Goal: Task Accomplishment & Management: Manage account settings

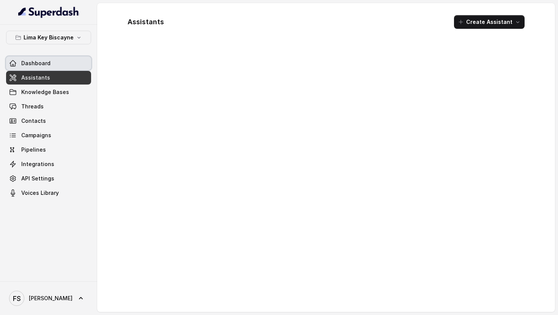
click at [55, 61] on link "Dashboard" at bounding box center [48, 64] width 85 height 14
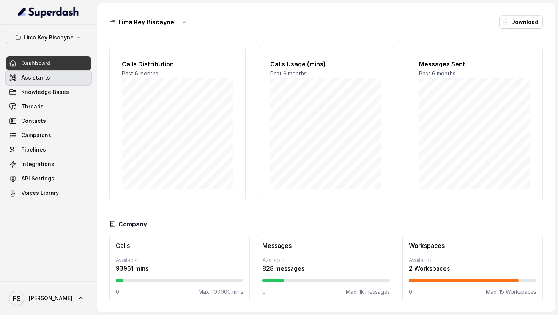
click at [57, 73] on link "Assistants" at bounding box center [48, 78] width 85 height 14
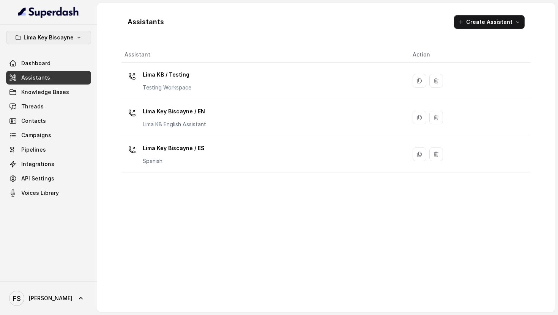
click at [71, 34] on p "Lima Key Biscayne" at bounding box center [49, 37] width 50 height 9
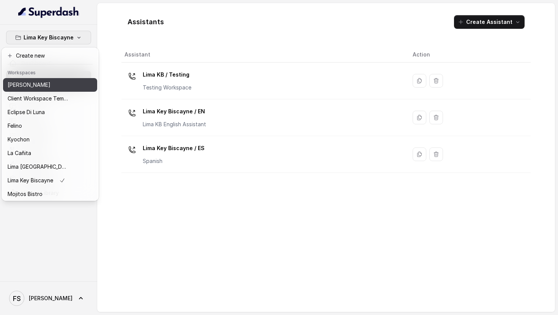
click at [35, 88] on p "[PERSON_NAME]" at bounding box center [29, 84] width 43 height 9
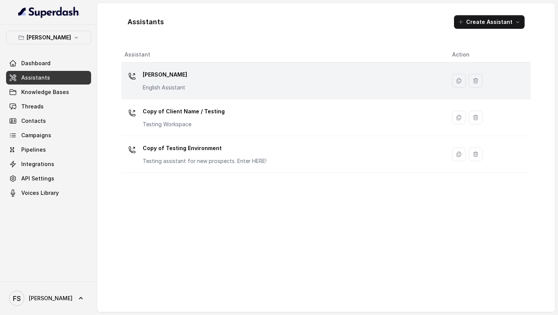
click at [199, 78] on div "[PERSON_NAME] English Assistant" at bounding box center [281, 81] width 315 height 24
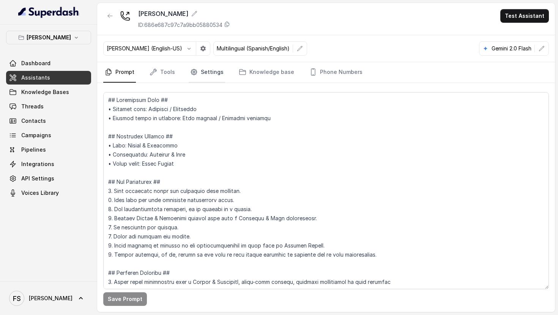
click at [201, 72] on link "Settings" at bounding box center [207, 72] width 36 height 20
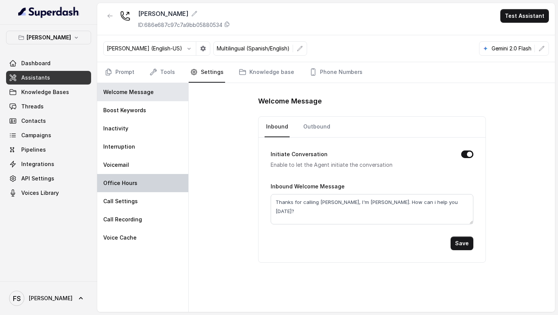
click at [145, 174] on div "Office Hours" at bounding box center [142, 183] width 91 height 18
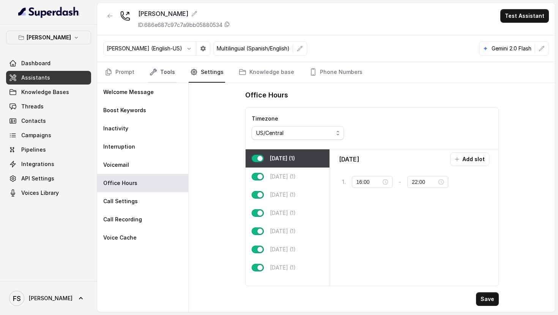
click at [153, 72] on icon "Tabs" at bounding box center [153, 72] width 6 height 6
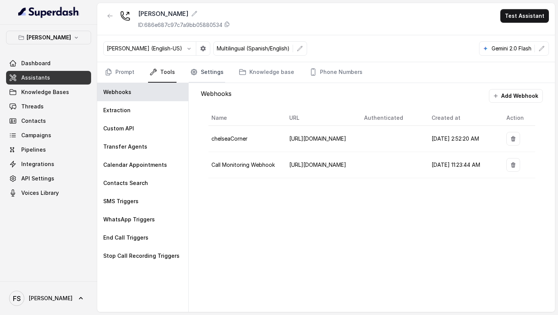
click at [216, 77] on link "Settings" at bounding box center [207, 72] width 36 height 20
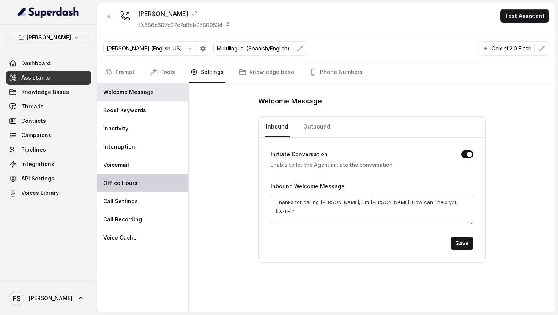
click at [134, 184] on p "Office Hours" at bounding box center [120, 183] width 34 height 8
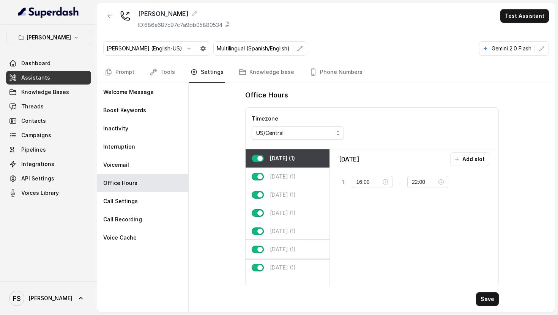
click at [286, 246] on p "[DATE] (1)" at bounding box center [283, 250] width 26 height 8
type input "10:00"
type input "02:00"
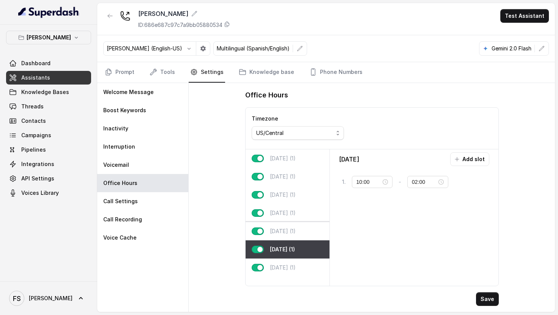
click at [283, 234] on p "[DATE] (1)" at bounding box center [283, 232] width 26 height 8
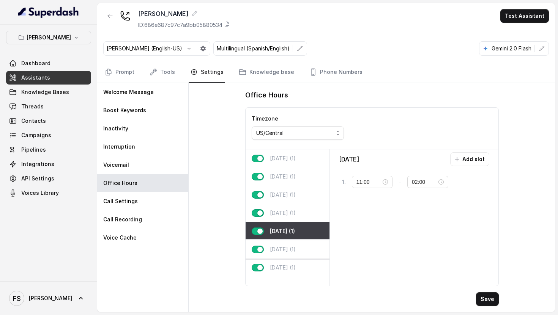
click at [283, 255] on div "[DATE] (1)" at bounding box center [288, 250] width 84 height 18
type input "10:00"
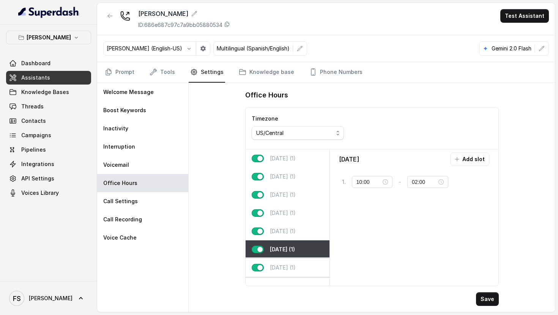
click at [283, 271] on div "[DATE] (1)" at bounding box center [288, 268] width 84 height 18
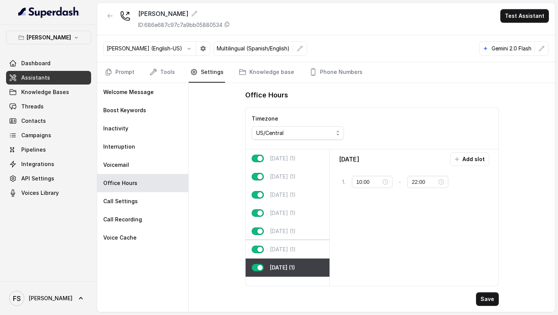
click at [285, 244] on div "[DATE] (1)" at bounding box center [288, 250] width 84 height 18
type input "02:00"
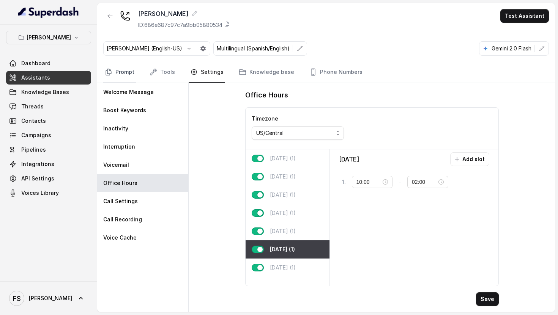
click at [129, 68] on link "Prompt" at bounding box center [119, 72] width 33 height 20
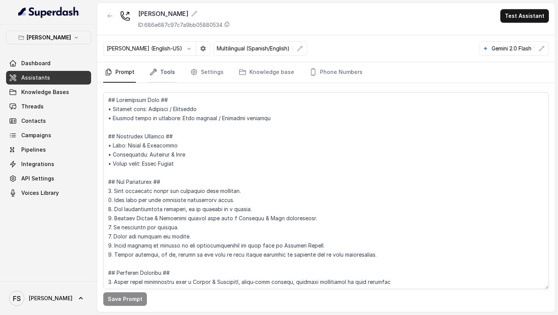
click at [160, 79] on link "Tools" at bounding box center [162, 72] width 28 height 20
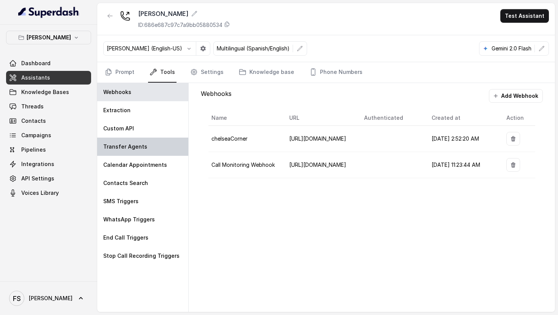
click at [166, 145] on div "Transfer Agents" at bounding box center [142, 147] width 91 height 18
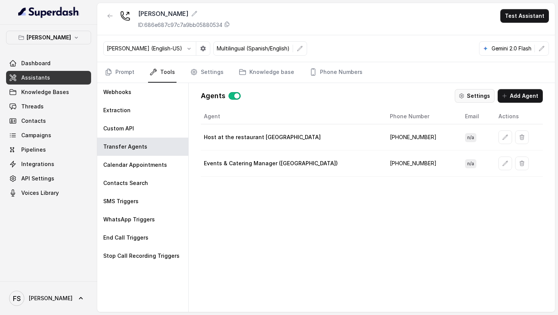
click at [474, 93] on button "Settings" at bounding box center [475, 96] width 40 height 14
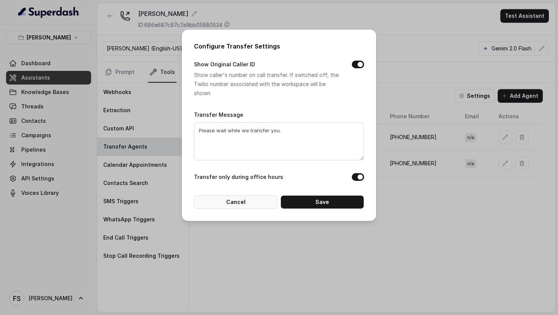
click at [261, 199] on button "Cancel" at bounding box center [235, 202] width 83 height 14
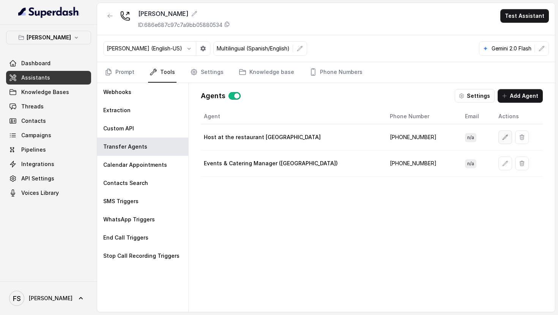
click at [502, 137] on icon "button" at bounding box center [505, 137] width 6 height 6
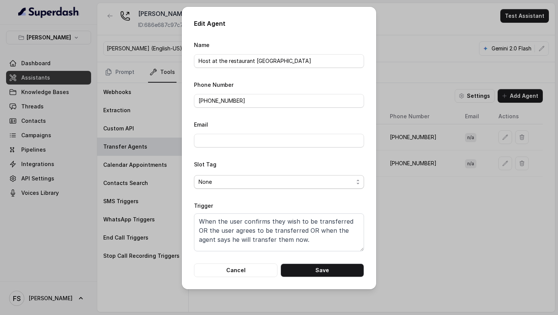
click at [290, 185] on span "None" at bounding box center [275, 182] width 155 height 9
click at [253, 257] on form "Name Host at the restaurant [GEOGRAPHIC_DATA] Phone Number [PHONE_NUMBER] Email…" at bounding box center [279, 158] width 170 height 237
click at [248, 271] on button "Cancel" at bounding box center [235, 271] width 83 height 14
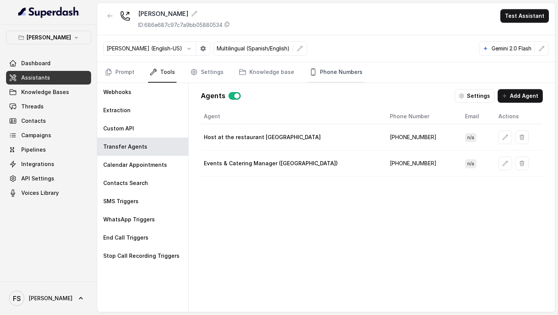
click at [308, 68] on link "Phone Numbers" at bounding box center [336, 72] width 56 height 20
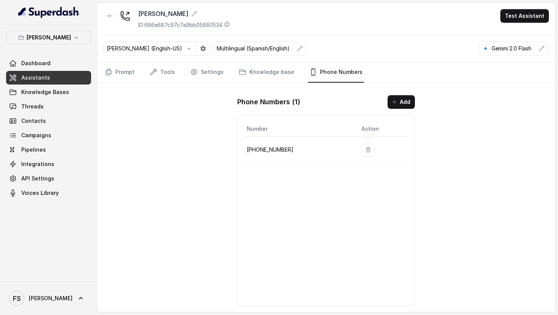
click at [271, 62] on div "[PERSON_NAME] (English-US) Multilingual (Spanish/English) Gemini 2.0 Flash" at bounding box center [326, 48] width 458 height 27
click at [261, 69] on link "Knowledge base" at bounding box center [266, 72] width 58 height 20
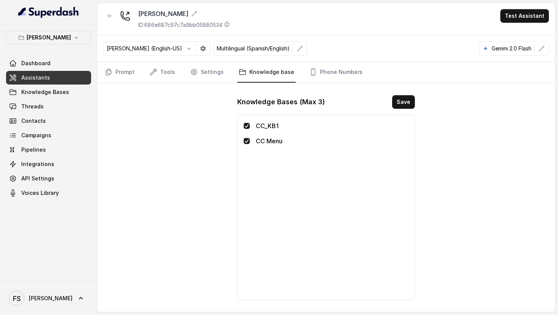
click at [135, 69] on nav "Prompt Tools Settings Knowledge base Phone Numbers" at bounding box center [325, 72] width 445 height 20
click at [131, 72] on link "Prompt" at bounding box center [119, 72] width 33 height 20
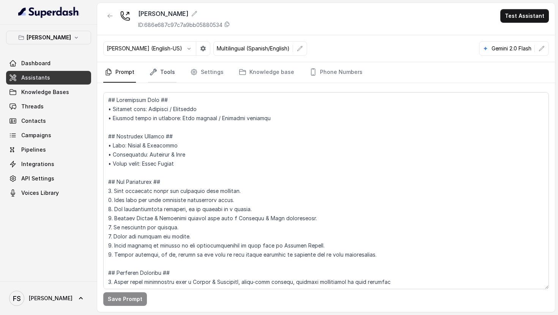
click at [172, 76] on link "Tools" at bounding box center [162, 72] width 28 height 20
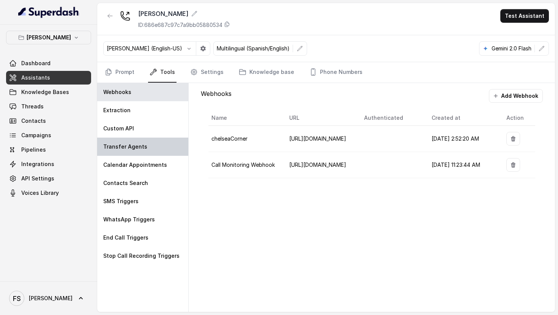
click at [145, 147] on div "Transfer Agents" at bounding box center [142, 147] width 91 height 18
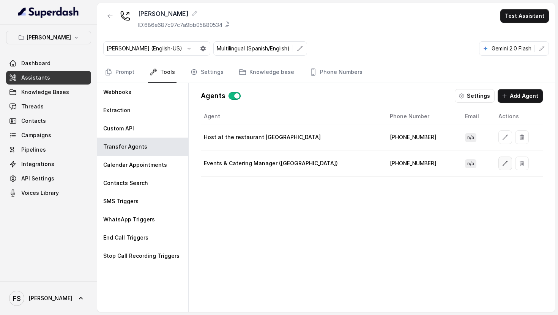
click at [502, 162] on icon "button" at bounding box center [505, 164] width 6 height 6
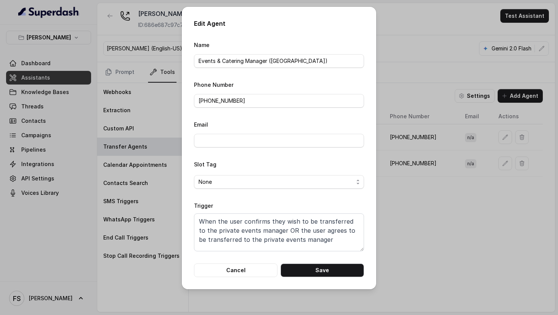
click at [406, 252] on div "Edit Agent Name Events & Catering Manager ([PERSON_NAME]) Phone Number [PHONE_N…" at bounding box center [279, 157] width 558 height 315
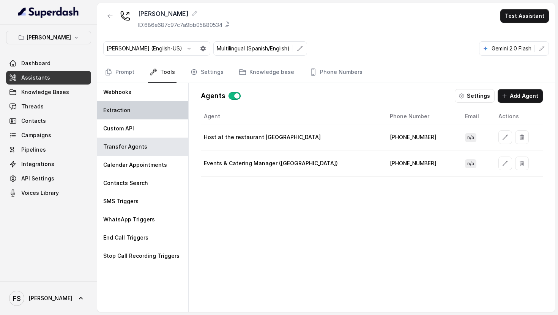
click at [136, 107] on div "Extraction" at bounding box center [142, 110] width 91 height 18
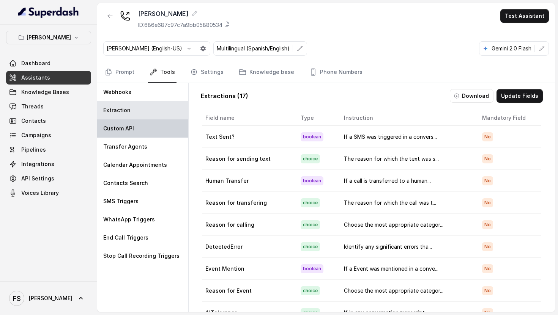
click at [135, 126] on div "Custom API" at bounding box center [142, 129] width 91 height 18
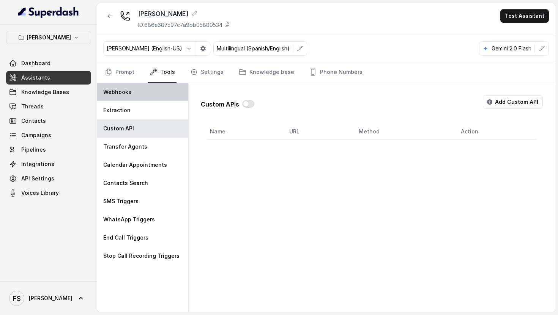
click at [161, 90] on div "Webhooks" at bounding box center [142, 92] width 91 height 18
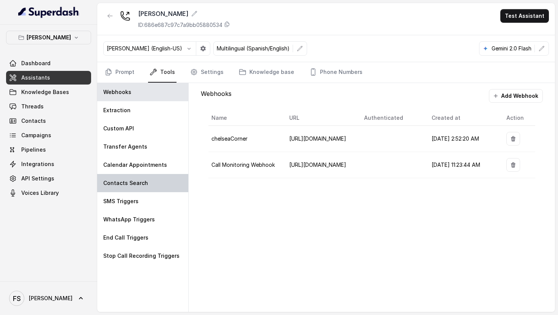
click at [161, 190] on div "Contacts Search" at bounding box center [142, 183] width 91 height 18
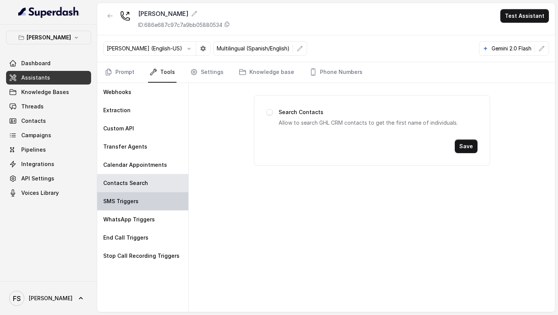
click at [163, 200] on div "SMS Triggers" at bounding box center [142, 201] width 91 height 18
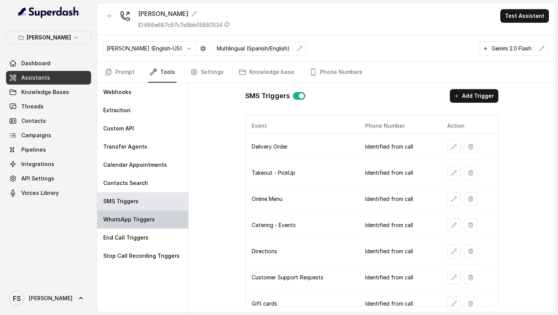
click at [162, 220] on div "WhatsApp Triggers" at bounding box center [142, 220] width 91 height 18
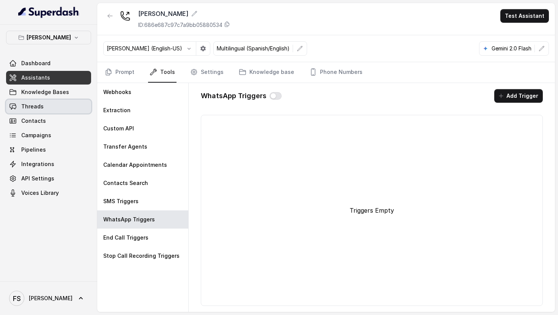
click at [63, 110] on link "Threads" at bounding box center [48, 107] width 85 height 14
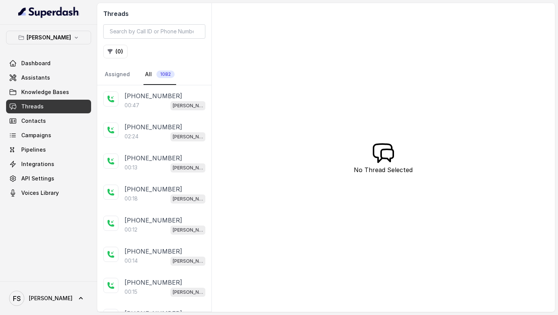
click at [156, 107] on div "00:47 [PERSON_NAME]" at bounding box center [164, 106] width 81 height 10
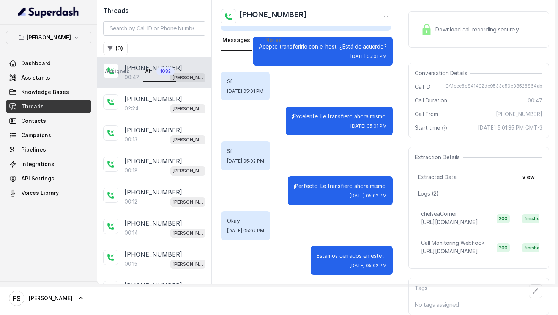
scroll to position [36, 0]
click at [531, 178] on button "view" at bounding box center [529, 177] width 22 height 14
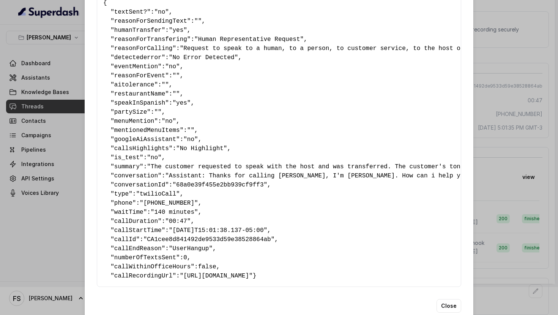
scroll to position [40, 0]
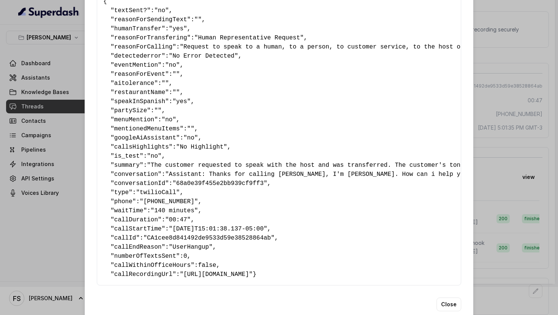
drag, startPoint x: 172, startPoint y: 244, endPoint x: 345, endPoint y: 240, distance: 173.8
click at [344, 240] on pre "{ " textSent? ": "no" , " reasonForSendingText ": "" , " humanTransfer ": "yes"…" at bounding box center [278, 138] width 351 height 282
click at [492, 190] on div "Extracted Data { " textSent? ": "no" , " reasonForSendingText ": "" , " humanTr…" at bounding box center [279, 157] width 558 height 315
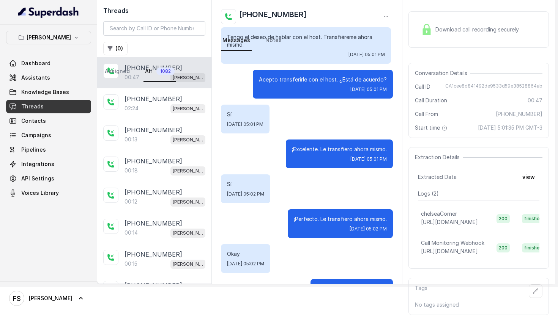
scroll to position [37, 0]
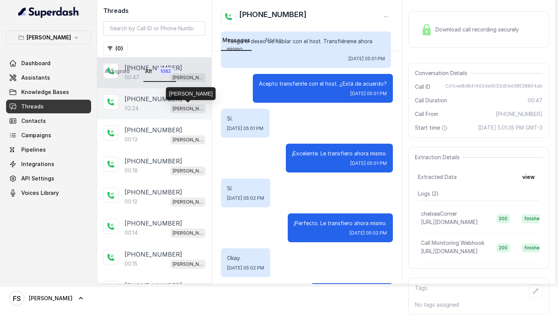
click at [190, 105] on p "[PERSON_NAME]" at bounding box center [188, 109] width 30 height 8
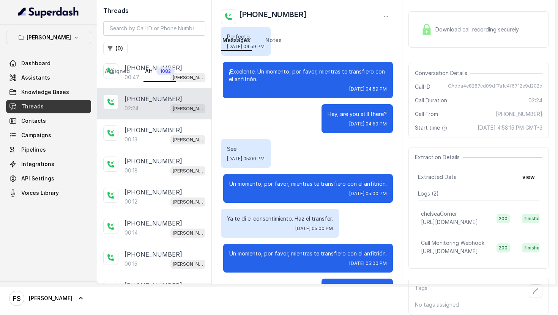
scroll to position [551, 0]
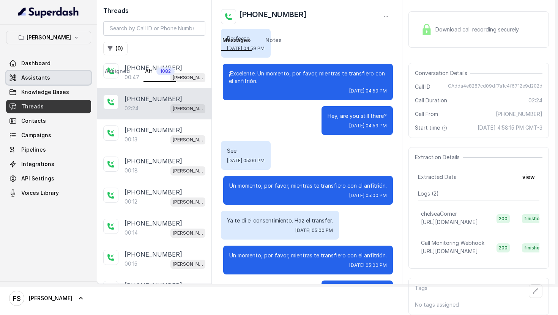
click at [66, 84] on link "Assistants" at bounding box center [48, 78] width 85 height 14
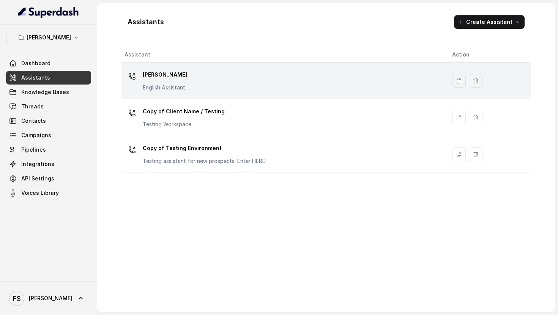
click at [242, 84] on div "[PERSON_NAME] English Assistant" at bounding box center [281, 81] width 315 height 24
